Goal: Information Seeking & Learning: Learn about a topic

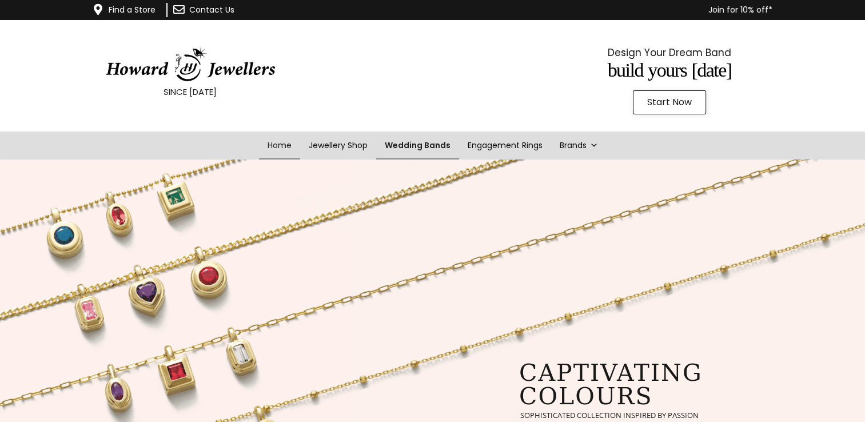
click at [414, 143] on link "Wedding Bands" at bounding box center [417, 145] width 83 height 28
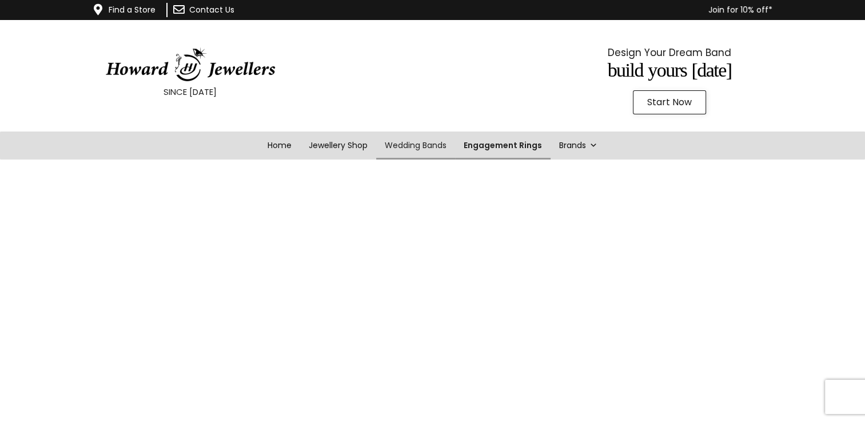
click at [513, 141] on link "Engagement Rings" at bounding box center [502, 145] width 95 height 28
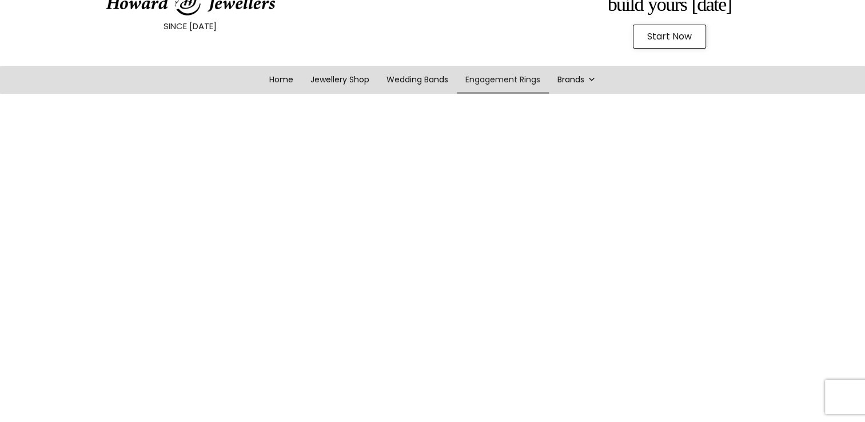
scroll to position [64, 0]
click at [683, 36] on span "Start Now" at bounding box center [669, 38] width 45 height 9
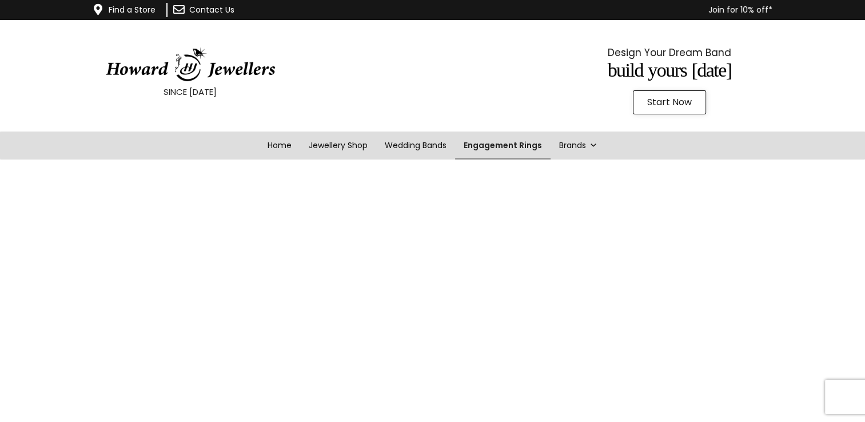
click at [502, 138] on link "Engagement Rings" at bounding box center [502, 145] width 95 height 28
click at [510, 151] on link "Engagement Rings" at bounding box center [502, 145] width 95 height 28
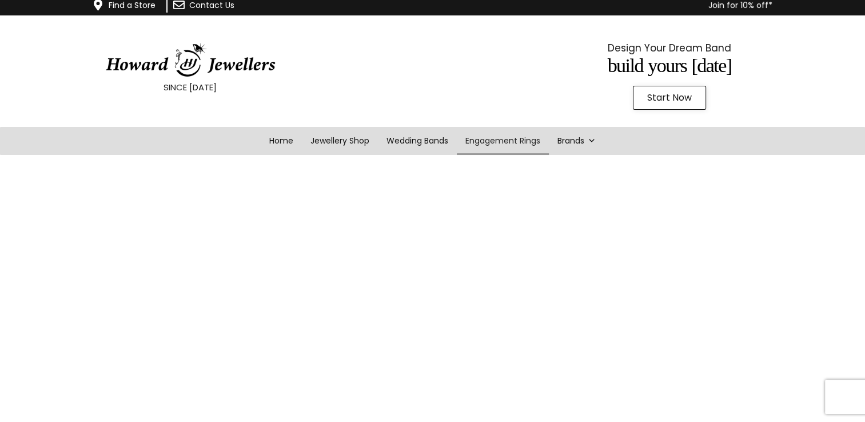
scroll to position [1, 0]
